Goal: Ask a question

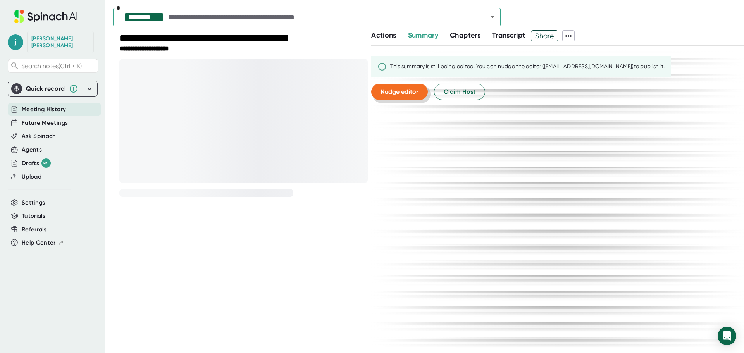
click at [397, 94] on span "Nudge editor" at bounding box center [400, 91] width 38 height 7
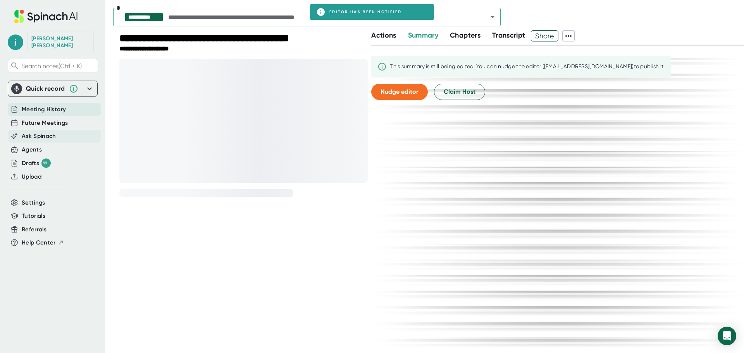
click at [53, 132] on span "Ask Spinach" at bounding box center [39, 136] width 34 height 9
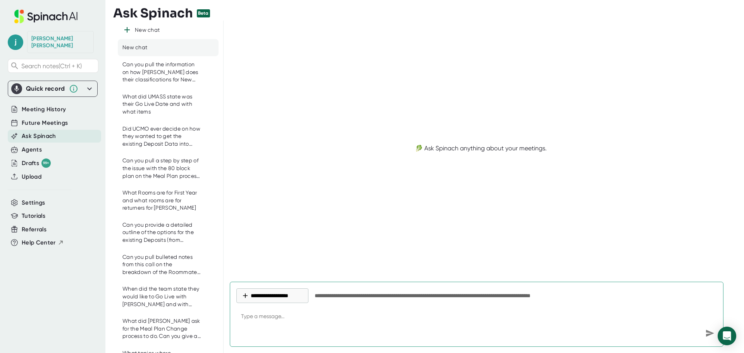
click at [144, 50] on div "New chat" at bounding box center [134, 48] width 25 height 8
click at [288, 301] on button "**********" at bounding box center [272, 295] width 72 height 15
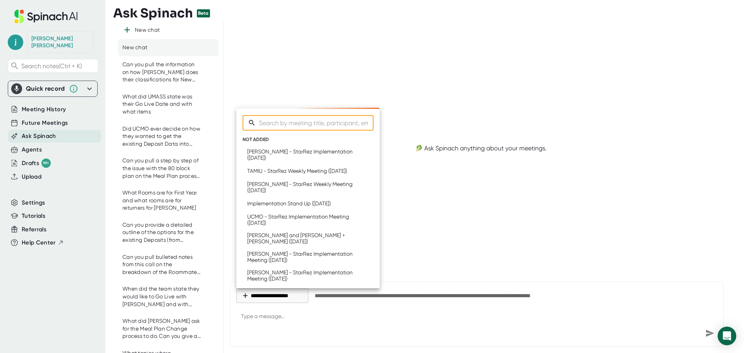
type textarea "x"
click at [277, 122] on input "Search meetings" at bounding box center [316, 123] width 115 height 16
type input "UNCG"
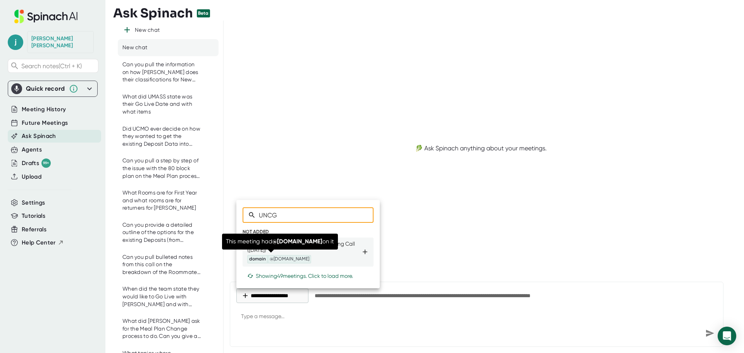
click at [297, 253] on div "UNC Greensboro - StarRez Onboarding Call ([DATE]) domain @[DOMAIN_NAME]" at bounding box center [304, 252] width 114 height 23
type textarea "x"
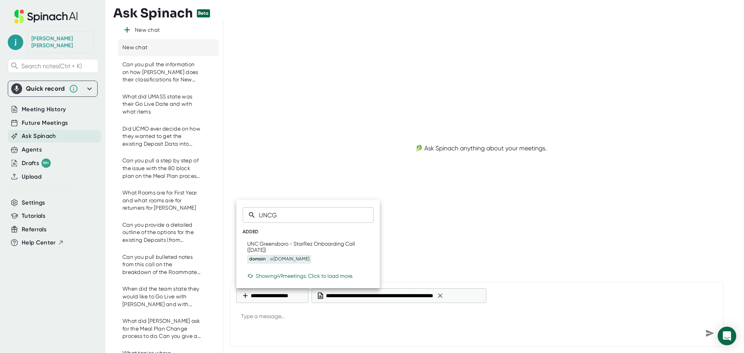
click at [339, 317] on div at bounding box center [372, 176] width 744 height 353
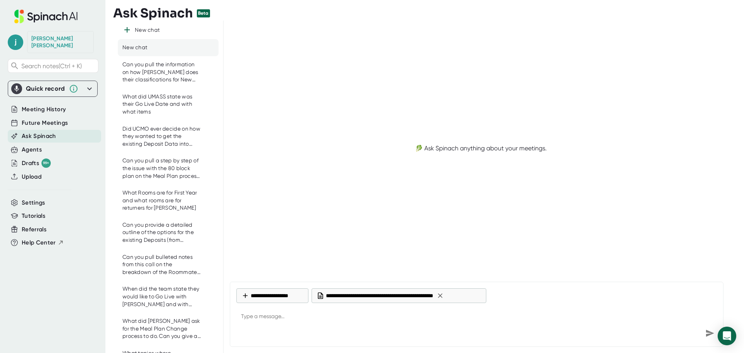
type textarea "x"
click at [325, 319] on textarea at bounding box center [476, 317] width 481 height 19
type textarea "C"
type textarea "x"
type textarea "Ca"
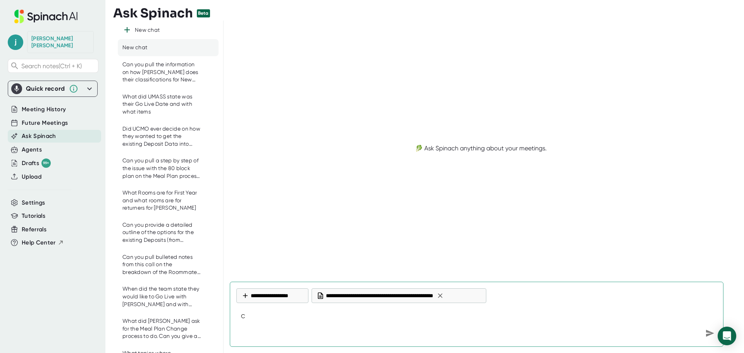
type textarea "x"
type textarea "Can"
type textarea "x"
type textarea "Can"
type textarea "x"
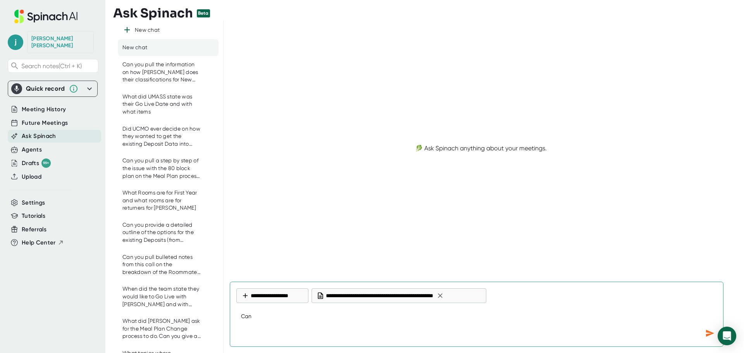
type textarea "Can y"
type textarea "x"
type textarea "Can yo"
type textarea "x"
type textarea "Can you"
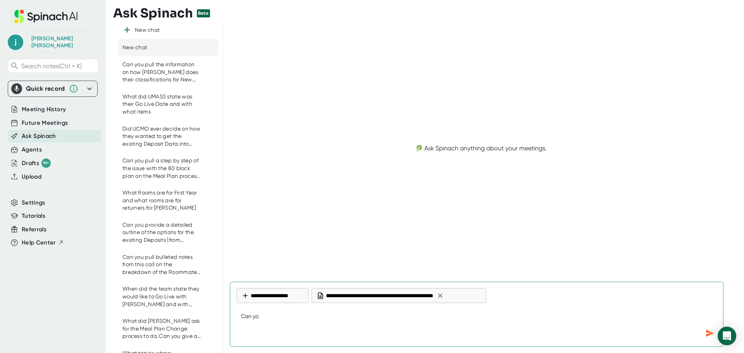
type textarea "x"
type textarea "Can you"
type textarea "x"
type textarea "Can you t"
type textarea "x"
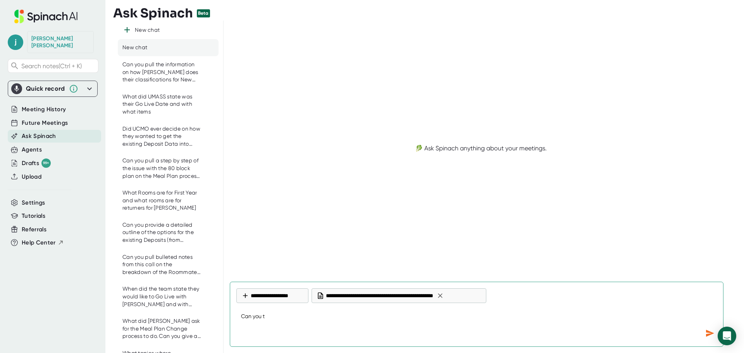
type textarea "Can you te"
type textarea "x"
type textarea "Can you tel"
type textarea "x"
type textarea "Can you tell"
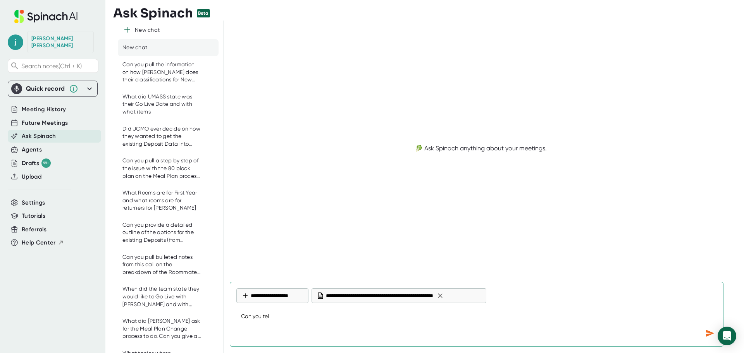
type textarea "x"
type textarea "Can you tell"
type textarea "x"
type textarea "Can you tell m"
type textarea "x"
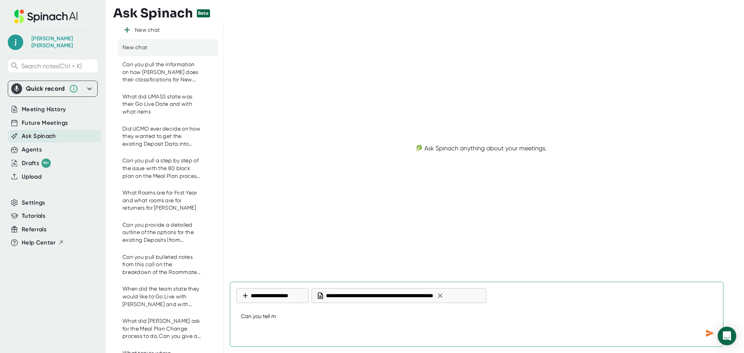
type textarea "Can you tell me"
type textarea "x"
type textarea "Can you tell me"
type textarea "x"
type textarea "Can you tell me w"
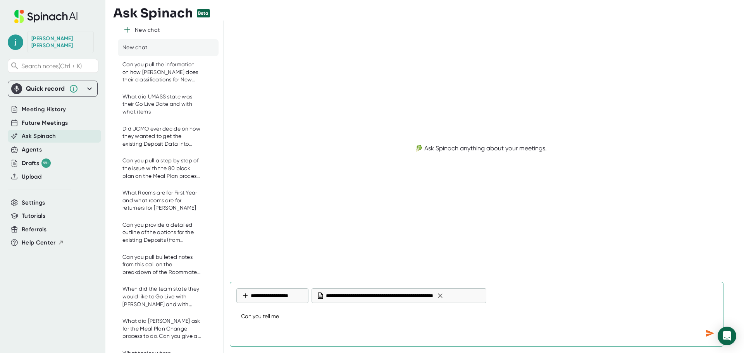
type textarea "x"
type textarea "Can you tell me wh"
type textarea "x"
type textarea "Can you tell me whe"
type textarea "x"
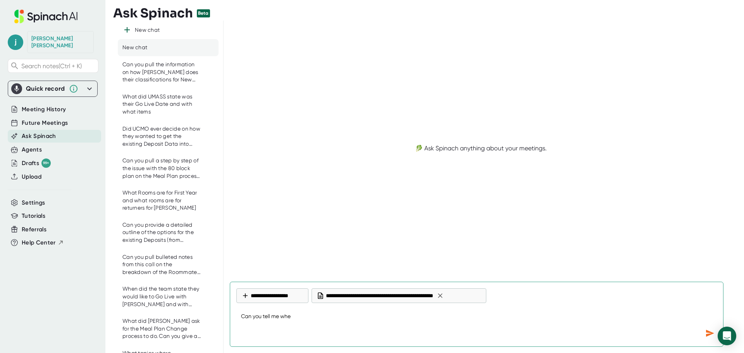
type textarea "Can you tell me wher"
type textarea "x"
type textarea "Can you tell me where"
type textarea "x"
type textarea "Can you tell me wher"
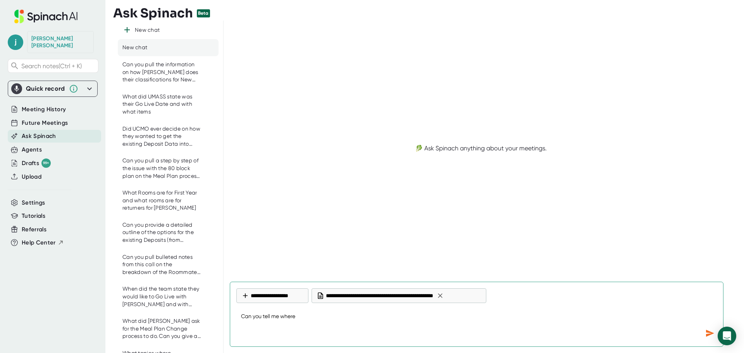
type textarea "x"
type textarea "Can you tell me whe"
type textarea "x"
type textarea "Can you tell me wh"
type textarea "x"
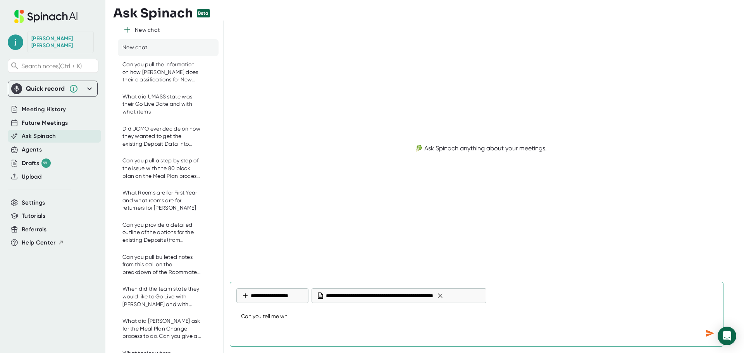
type textarea "Can you tell me w"
type textarea "x"
type textarea "Can you tell me wh"
type textarea "x"
type textarea "Can you tell me wha"
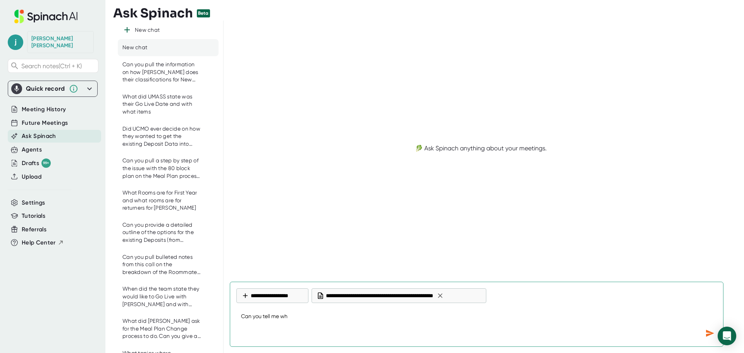
type textarea "x"
type textarea "Can you tell me what"
type textarea "x"
type textarea "Can you tell me what"
type textarea "x"
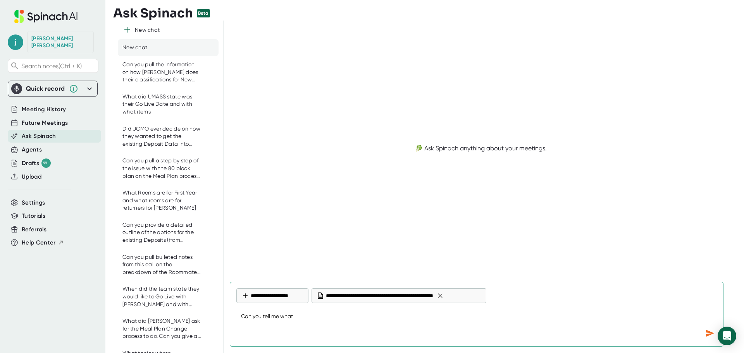
type textarea "Can you tell me what t"
type textarea "x"
type textarea "Can you tell me what th"
type textarea "x"
type textarea "Can you tell me what the"
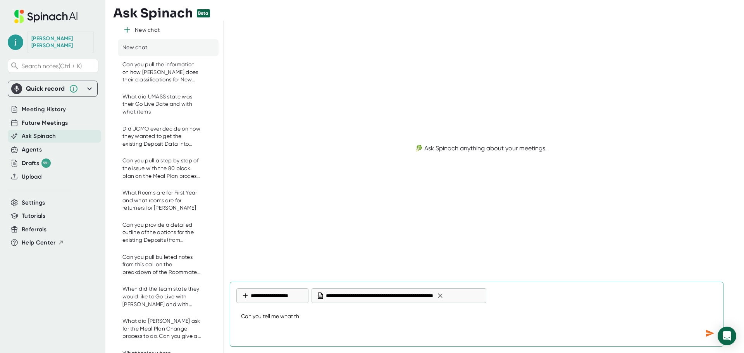
type textarea "x"
type textarea "Can you tell me what the"
type textarea "x"
type textarea "Can you tell me what the t"
type textarea "x"
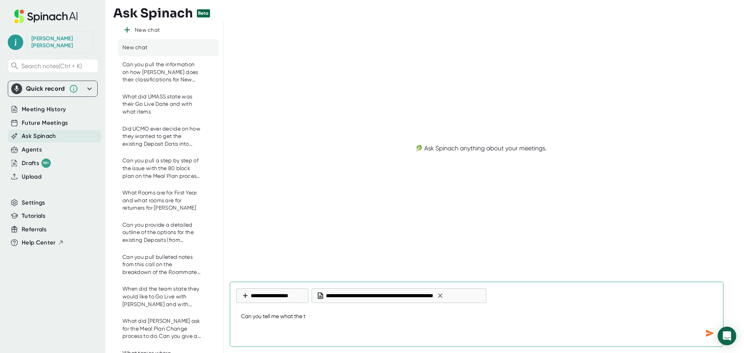
type textarea "Can you tell me what the ti"
type textarea "x"
type textarea "Can you tell me what the [PERSON_NAME]"
type textarea "x"
type textarea "Can you tell me what the time"
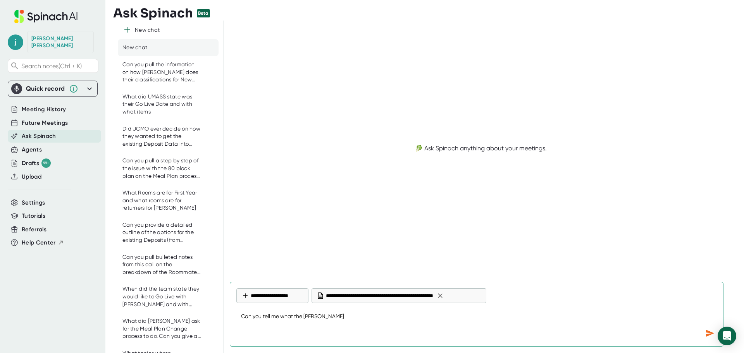
type textarea "x"
type textarea "Can you tell me what the timel"
type textarea "x"
type textarea "Can you tell me what the timeli"
type textarea "x"
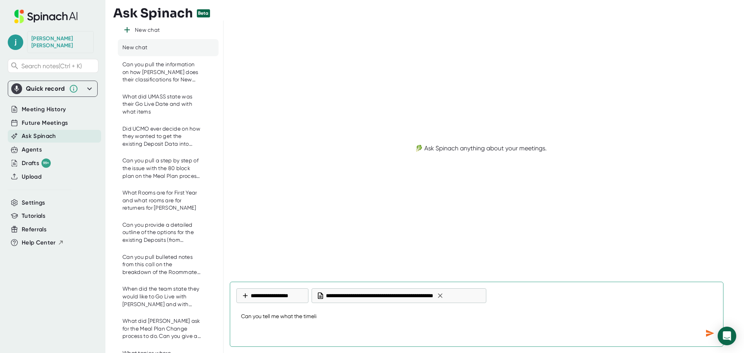
type textarea "Can you tell me what the timelin"
type textarea "x"
type textarea "Can you tell me what the timeline"
type textarea "x"
type textarea "Can you tell me what the timeline"
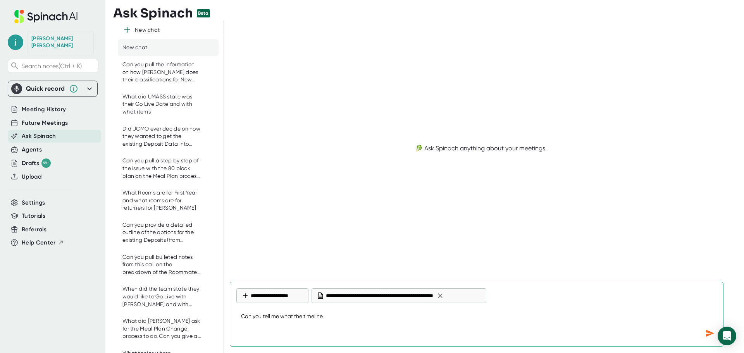
type textarea "x"
type textarea "Can you tell me what the timeline w"
type textarea "x"
type textarea "Can you tell me what the timeline wa"
type textarea "x"
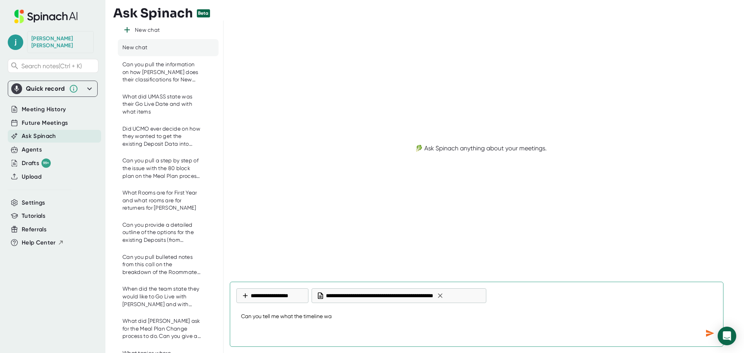
type textarea "Can you tell me what the timeline was"
type textarea "x"
type textarea "Can you tell me what the timeline was"
type textarea "x"
type textarea "Can you tell me what the timeline was f"
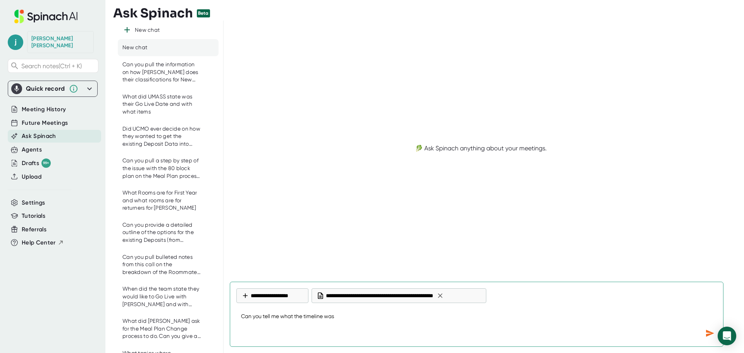
type textarea "x"
type textarea "Can you tell me what the timeline was fo"
type textarea "x"
type textarea "Can you tell me what the timeline was for"
type textarea "x"
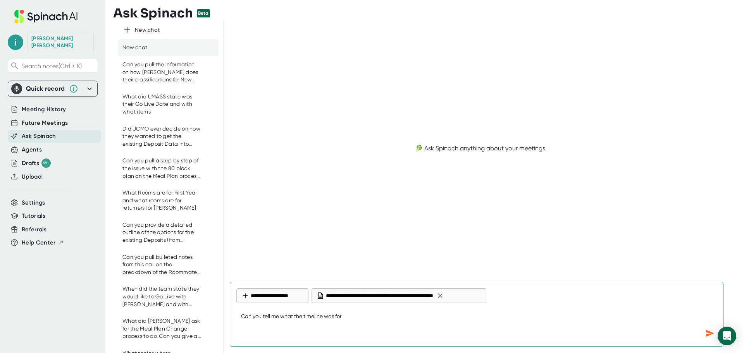
type textarea "Can you tell me what the timeline was for"
type textarea "x"
type textarea "Can you tell me what the timeline was for C"
type textarea "x"
type textarea "Can you tell me what the timeline was for Co"
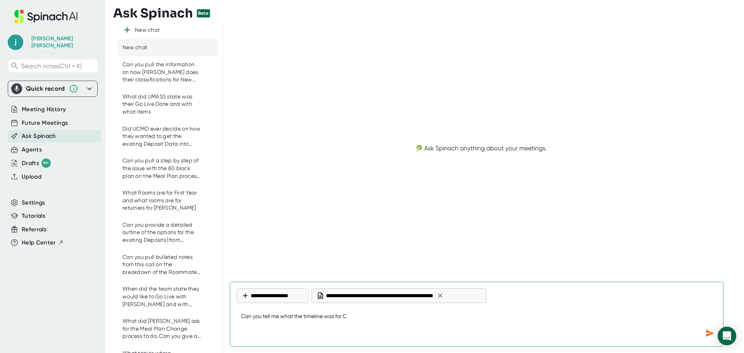
type textarea "x"
type textarea "Can you tell me what the timeline was for Con"
type textarea "x"
type textarea "Can you tell me what the timeline was for Conf"
type textarea "x"
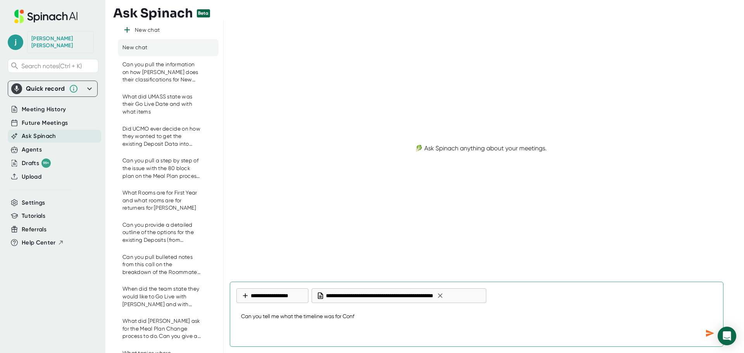
type textarea "Can you tell me what the timeline was for Confe"
type textarea "x"
type textarea "Can you tell me what the timeline was for Confer"
type textarea "x"
type textarea "Can you tell me what the timeline was for Confern"
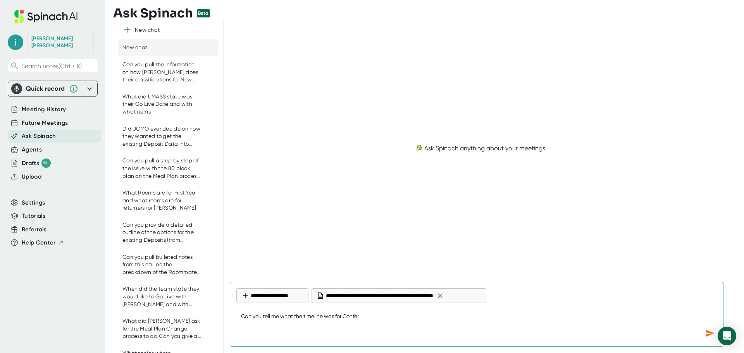
type textarea "x"
type textarea "Can you tell me what the timeline was for Confern4"
type textarea "x"
type textarea "Can you tell me what the timeline was for Confern4e"
type textarea "x"
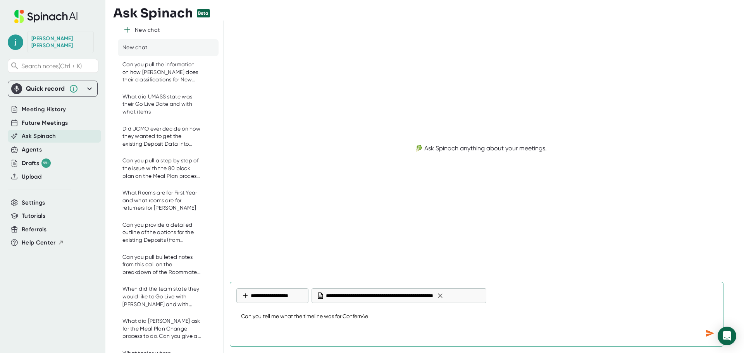
type textarea "Can you tell me what the timeline was for Confern4ec"
type textarea "x"
type textarea "Can you tell me what the timeline was for Confern4ece"
type textarea "x"
type textarea "Can you tell me what the timeline was for Confern4ece"
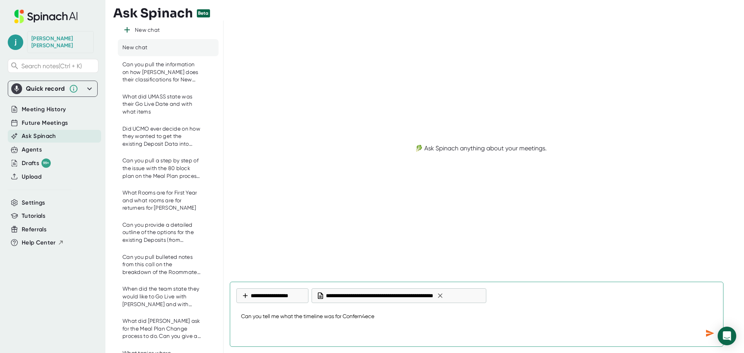
type textarea "x"
type textarea "Can you tell me what the timeline was for Confern4ece"
type textarea "x"
type textarea "Can you tell me what the timeline was for Confern4ec"
type textarea "x"
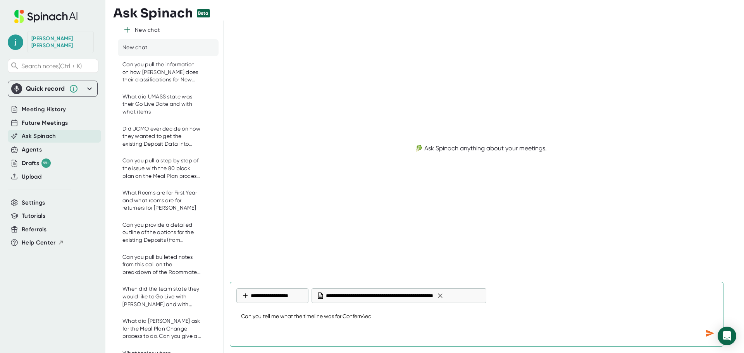
type textarea "Can you tell me what the timeline was for Confern4e"
type textarea "x"
type textarea "Can you tell me what the timeline was for Confern4"
type textarea "x"
type textarea "Can you tell me what the timeline was for Confern"
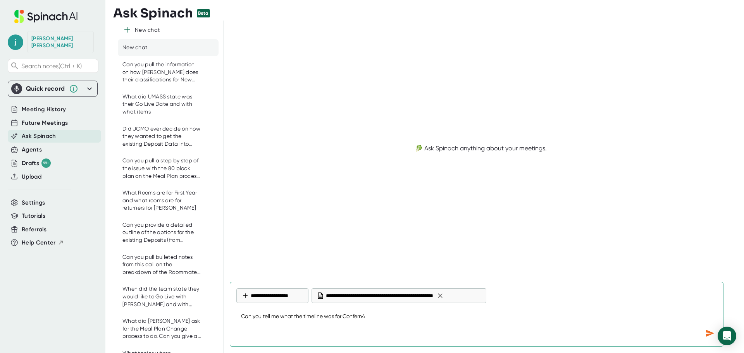
type textarea "x"
type textarea "Can you tell me what the timeline was for Confernc"
type textarea "x"
type textarea "Can you tell me what the timeline was for Confernce"
type textarea "x"
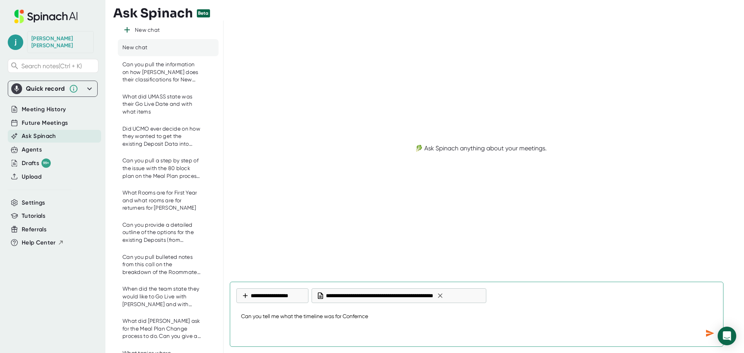
type textarea "Can you tell me what the timeline was for Confernce"
type textarea "x"
type textarea "Can you tell me what the timeline was for Confernce a"
type textarea "x"
type textarea "Can you tell me what the timeline was for Confernce an"
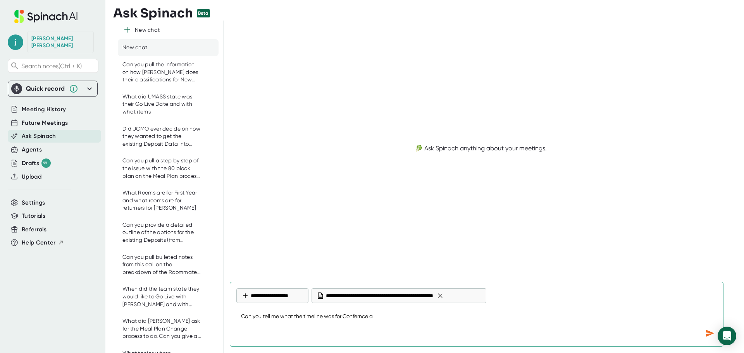
type textarea "x"
type textarea "Can you tell me what the timeline was for Confernce and"
type textarea "x"
type textarea "Can you tell me what the timeline was for Confernce and"
type textarea "x"
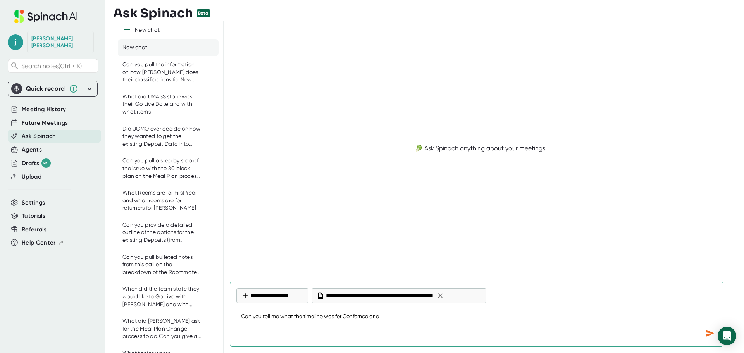
type textarea "Can you tell me what the timeline was for Confernce and E"
type textarea "x"
type textarea "Can you tell me what the timeline was for Confernce and Ev"
type textarea "x"
type textarea "Can you tell me what the timeline was for Confernce and [PERSON_NAME]"
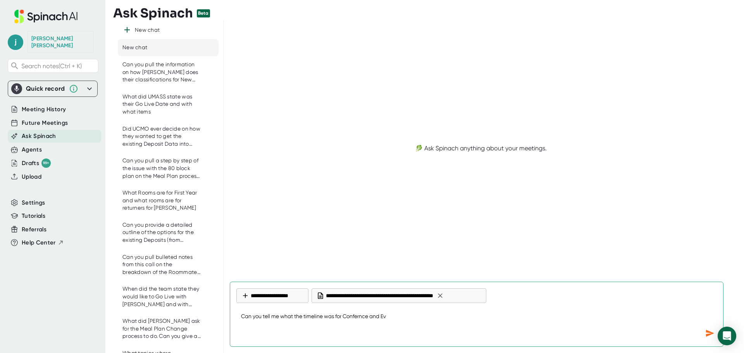
type textarea "x"
type textarea "Can you tell me what the timeline was for Confernce and Even"
type textarea "x"
type textarea "Can you tell me what the timeline was for Confernce and Event"
type textarea "x"
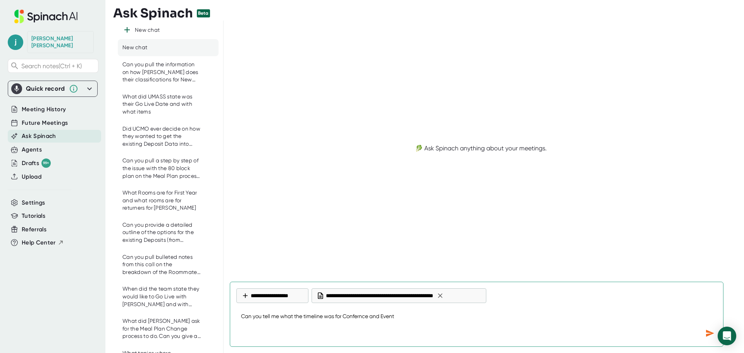
type textarea "Can you tell me what the timeline was for Confernce and Events"
type textarea "x"
type textarea "Can you tell me what the timeline was for Confernce and Events"
type textarea "x"
type textarea "Can you tell me what the timeline was for Conference and Events"
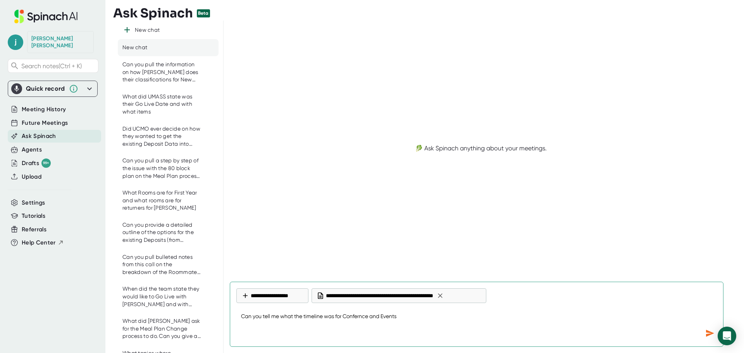
type textarea "x"
click at [421, 312] on textarea "Can you tell me what the timeline was for Conference and Events" at bounding box center [476, 317] width 481 height 19
type textarea "Can you tell me what the timeline was for Conference and Events"
type textarea "x"
type textarea "Can you tell me what the timeline was for Conference and Events?"
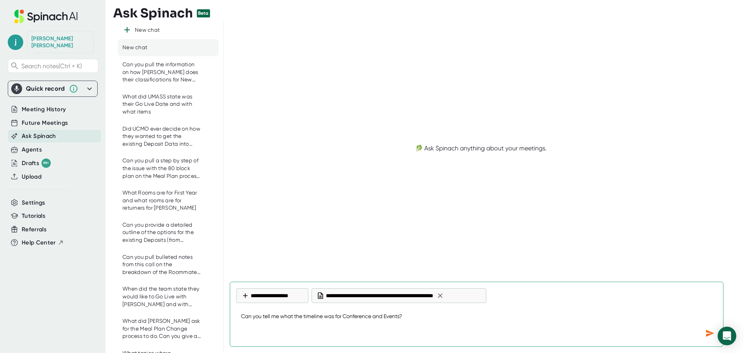
type textarea "x"
type textarea "Can you tell me what the timeline was for Conference and Events?"
type textarea "x"
type textarea "Can you tell me what the timeline was for Conference and Events?"
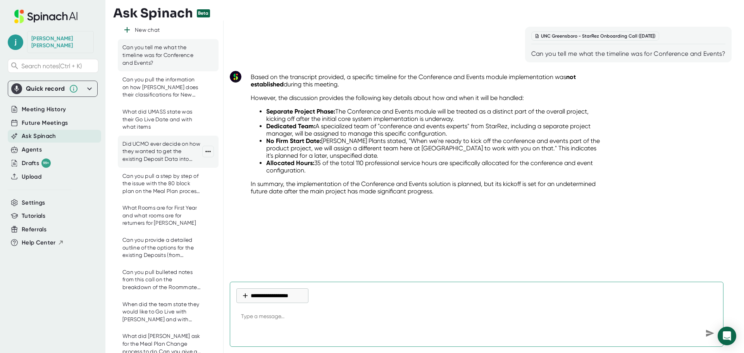
type textarea "x"
